Goal: Task Accomplishment & Management: Manage account settings

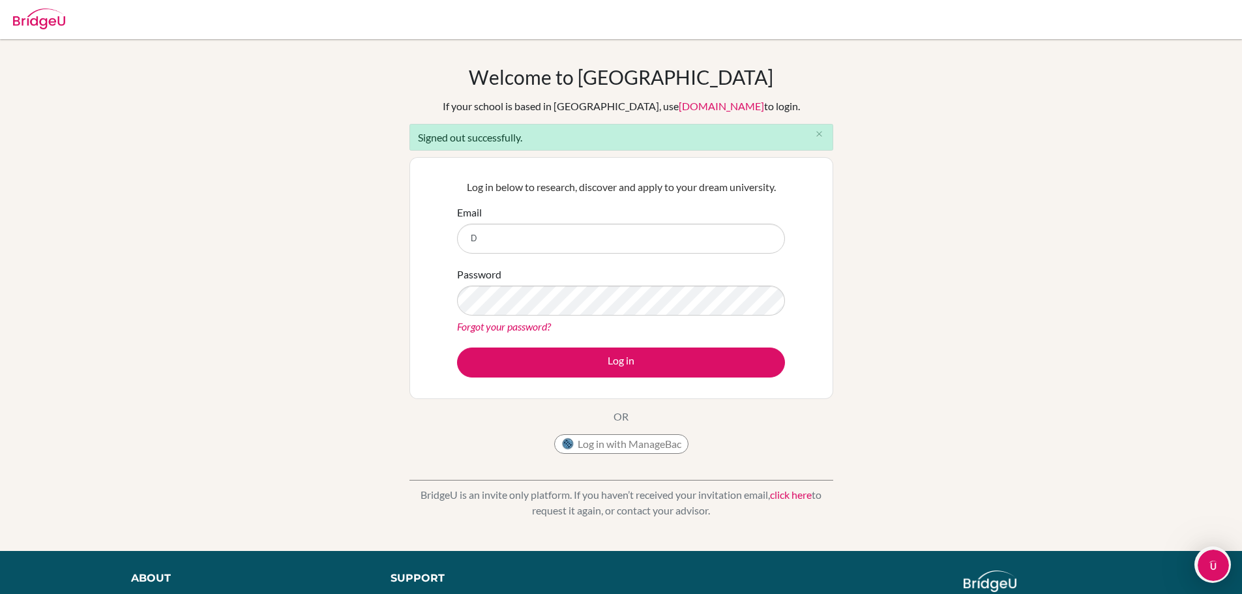
type input "[EMAIL_ADDRESS][DOMAIN_NAME]"
click at [523, 326] on link "Forgot your password?" at bounding box center [504, 326] width 94 height 12
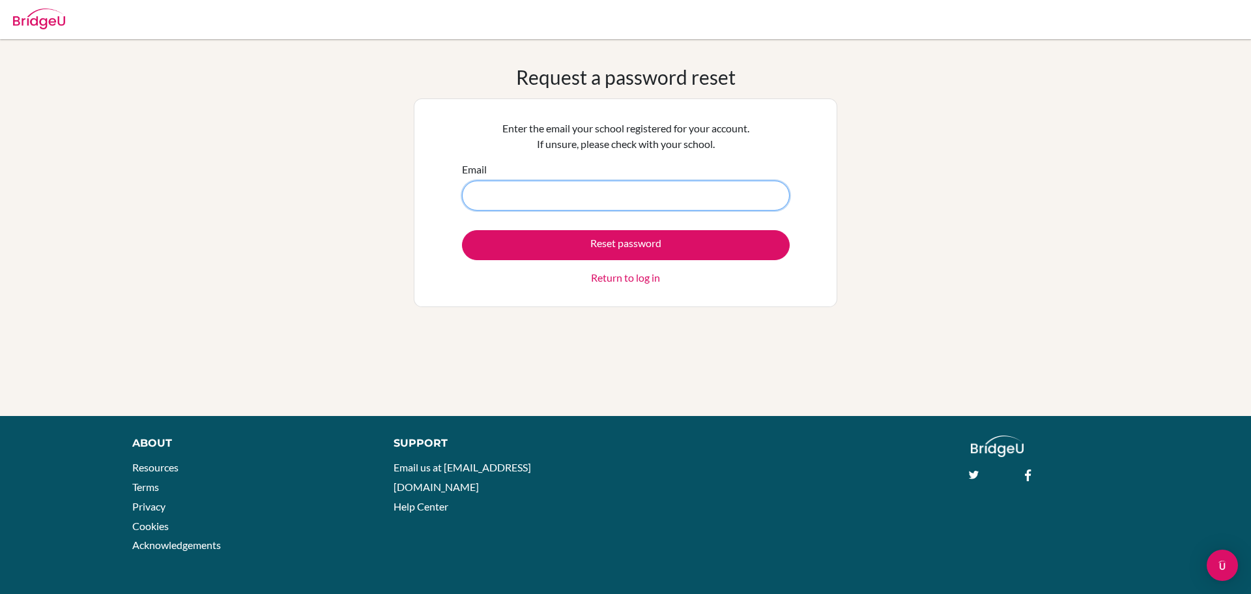
click at [615, 202] on input "Email" at bounding box center [626, 196] width 328 height 30
type input "deepamimosa@gmail.com"
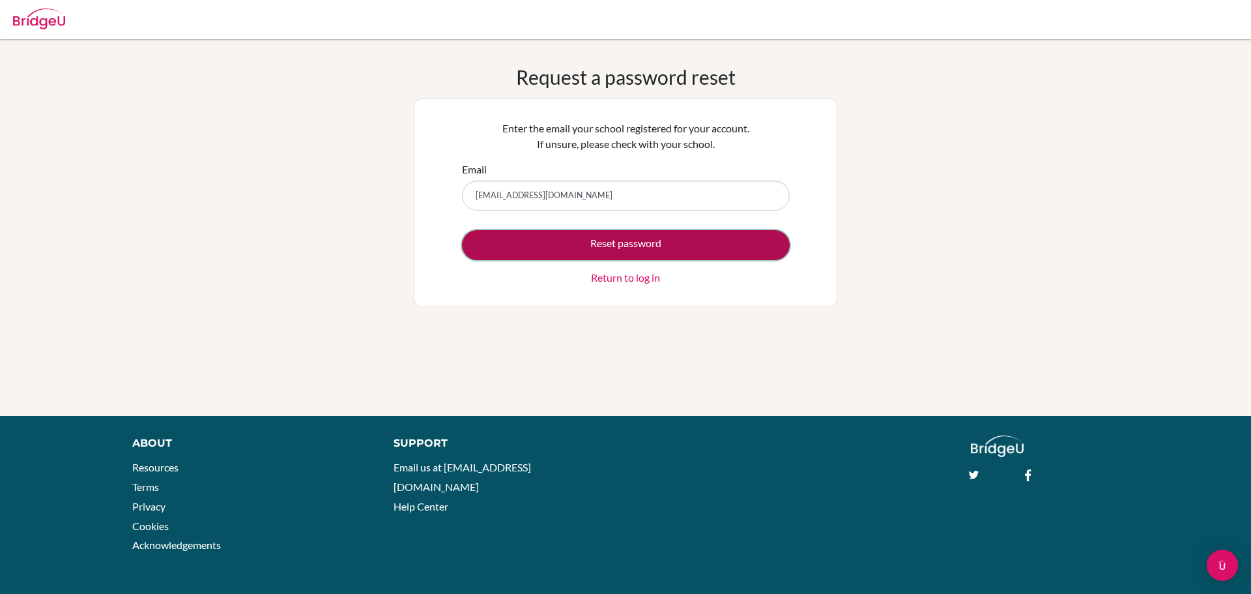
click at [615, 246] on button "Reset password" at bounding box center [626, 245] width 328 height 30
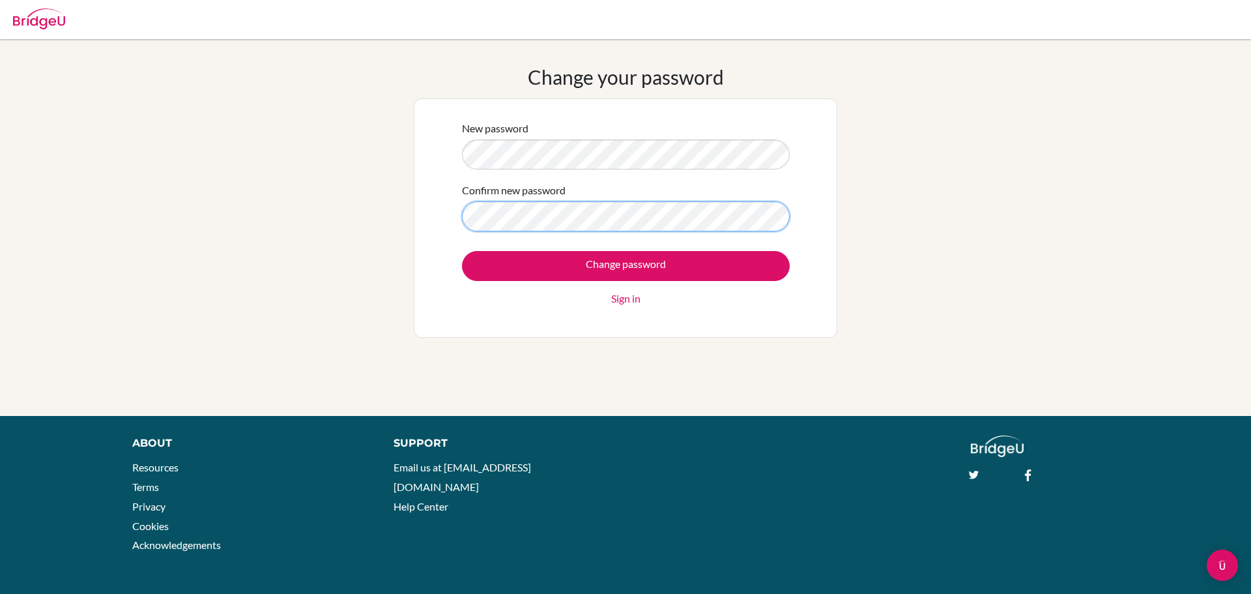
click at [462, 251] on input "Change password" at bounding box center [626, 266] width 328 height 30
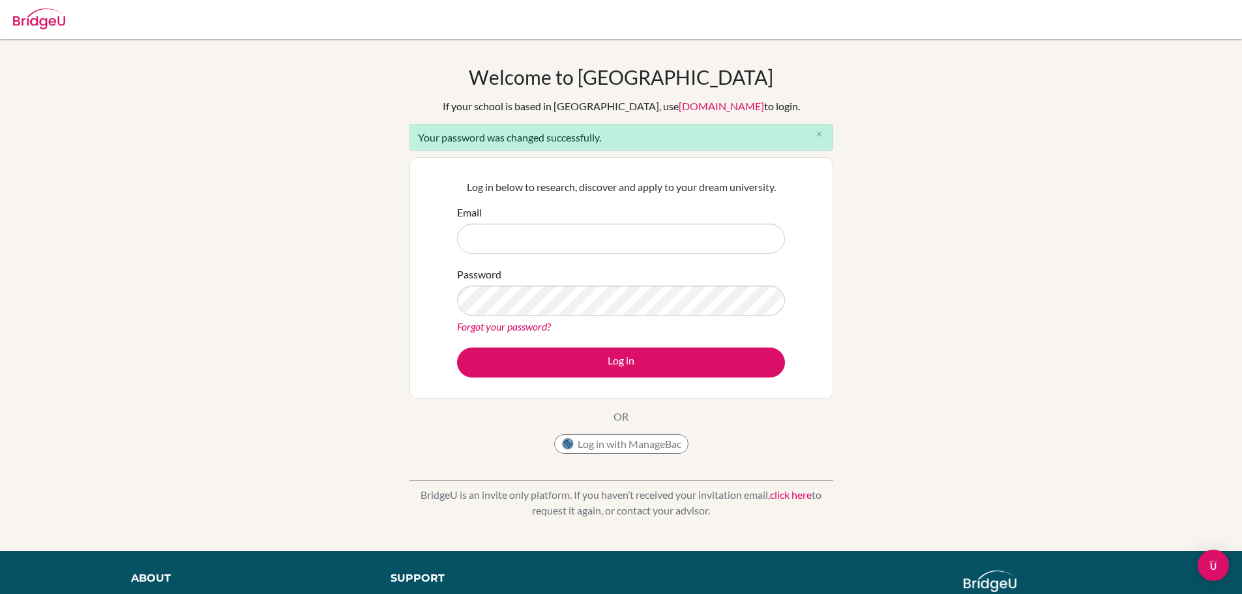
click at [548, 244] on input "Email" at bounding box center [621, 239] width 328 height 30
type input "[EMAIL_ADDRESS][DOMAIN_NAME]"
click at [457, 347] on button "Log in" at bounding box center [621, 362] width 328 height 30
